Goal: Task Accomplishment & Management: Use online tool/utility

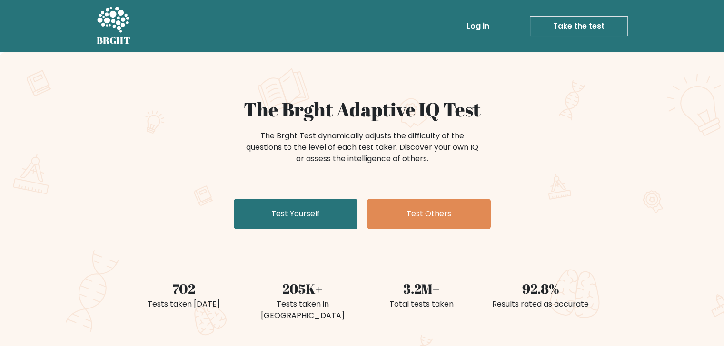
click at [553, 21] on link "Take the test" at bounding box center [578, 26] width 98 height 20
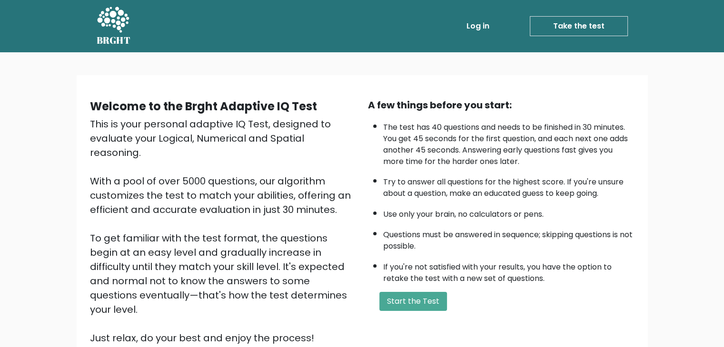
click at [485, 25] on link "Log in" at bounding box center [477, 26] width 30 height 19
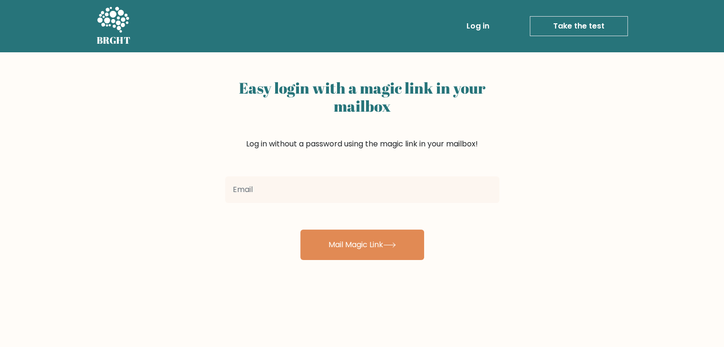
click at [336, 201] on input "email" at bounding box center [362, 189] width 274 height 27
type input "tylernashy22@gmail.com"
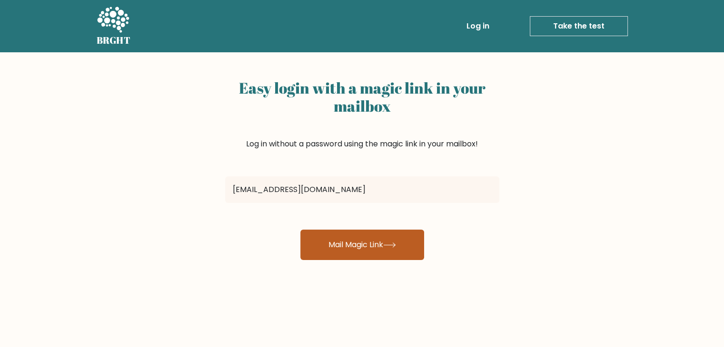
click at [353, 242] on button "Mail Magic Link" at bounding box center [362, 245] width 124 height 30
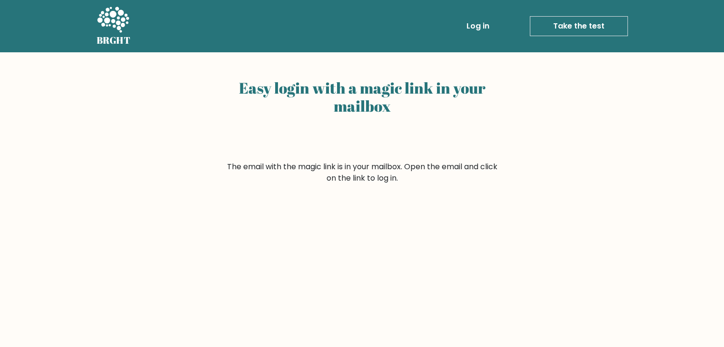
click at [597, 24] on link "Take the test" at bounding box center [578, 26] width 98 height 20
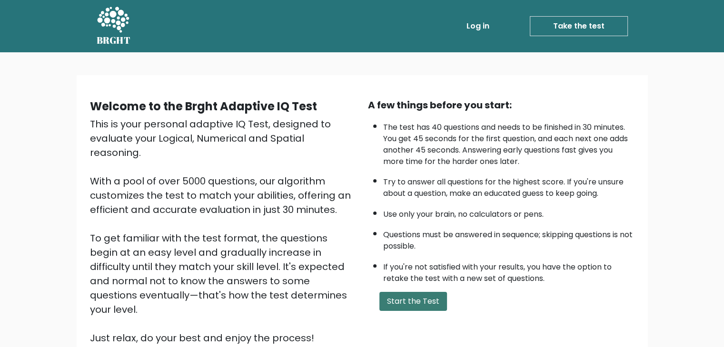
click at [415, 299] on button "Start the Test" at bounding box center [413, 301] width 68 height 19
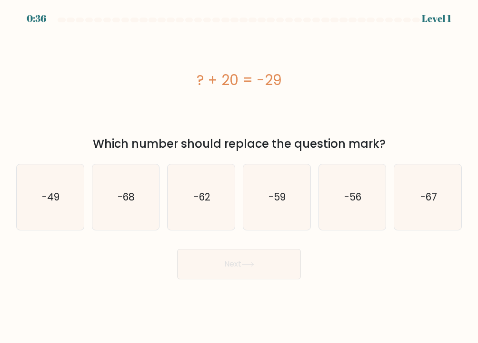
click at [105, 46] on div "? + 20 = -29" at bounding box center [238, 80] width 445 height 103
drag, startPoint x: 65, startPoint y: 219, endPoint x: 93, endPoint y: 230, distance: 29.7
click at [65, 219] on icon "-49" at bounding box center [50, 198] width 66 height 66
click at [239, 176] on input "a. -49" at bounding box center [239, 174] width 0 height 5
radio input "true"
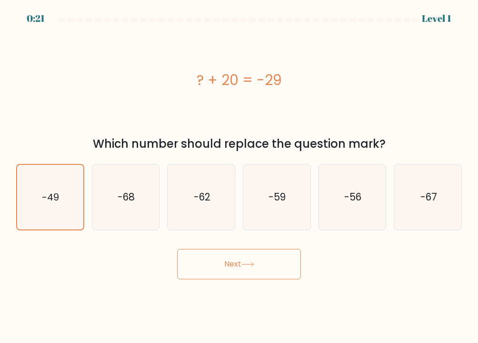
click at [228, 268] on button "Next" at bounding box center [239, 264] width 124 height 30
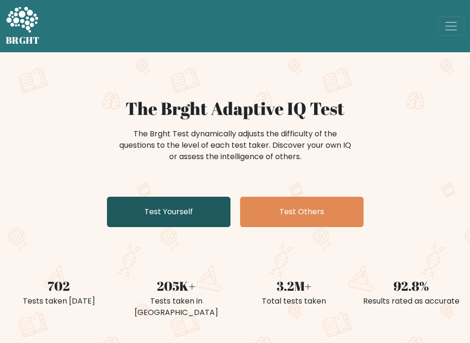
click at [209, 221] on link "Test Yourself" at bounding box center [169, 212] width 124 height 30
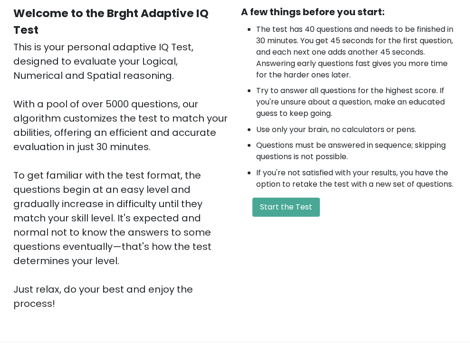
scroll to position [95, 0]
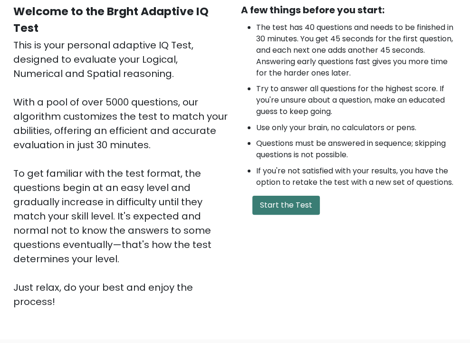
click at [285, 215] on button "Start the Test" at bounding box center [287, 205] width 68 height 19
